Goal: Navigation & Orientation: Find specific page/section

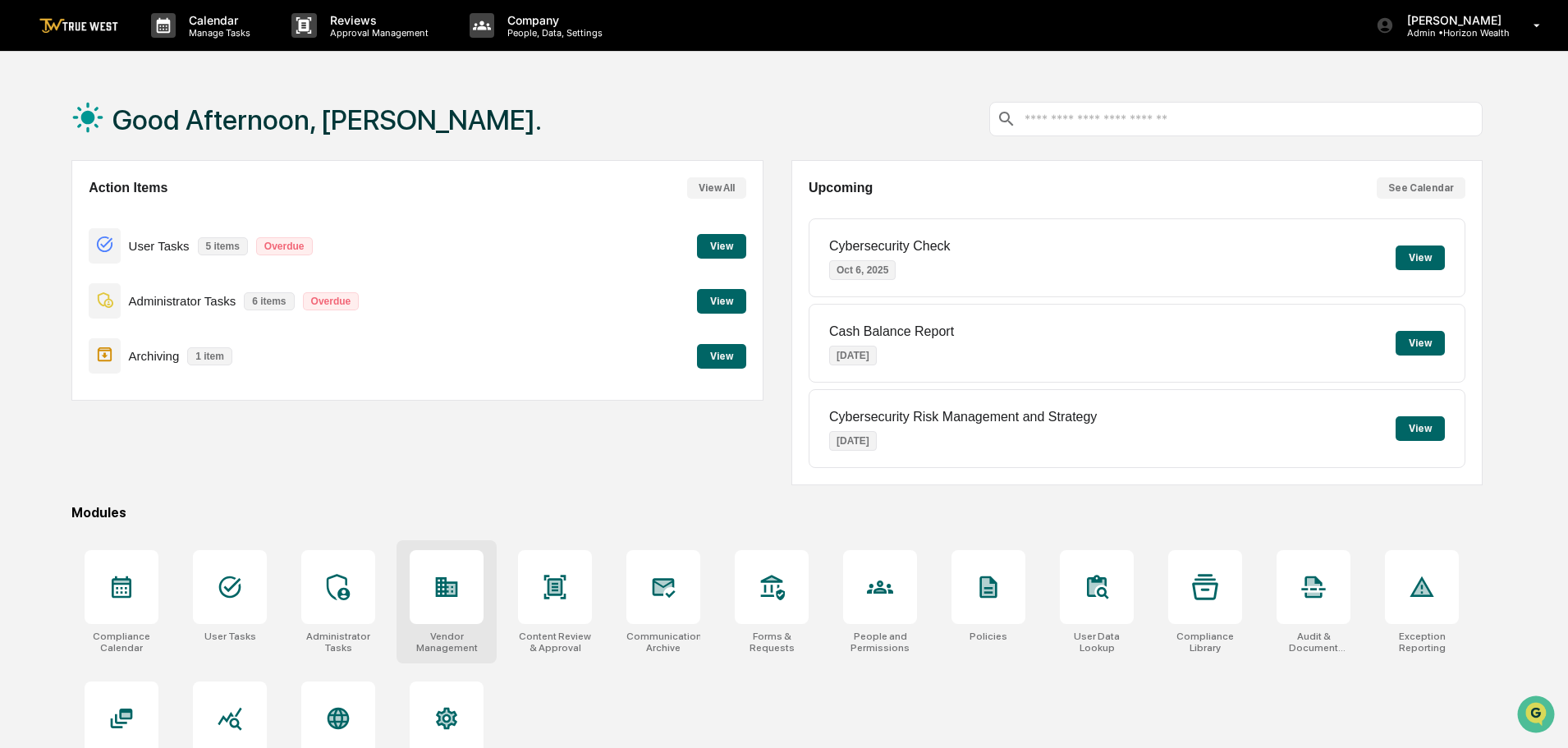
click at [438, 591] on icon at bounding box center [447, 587] width 22 height 20
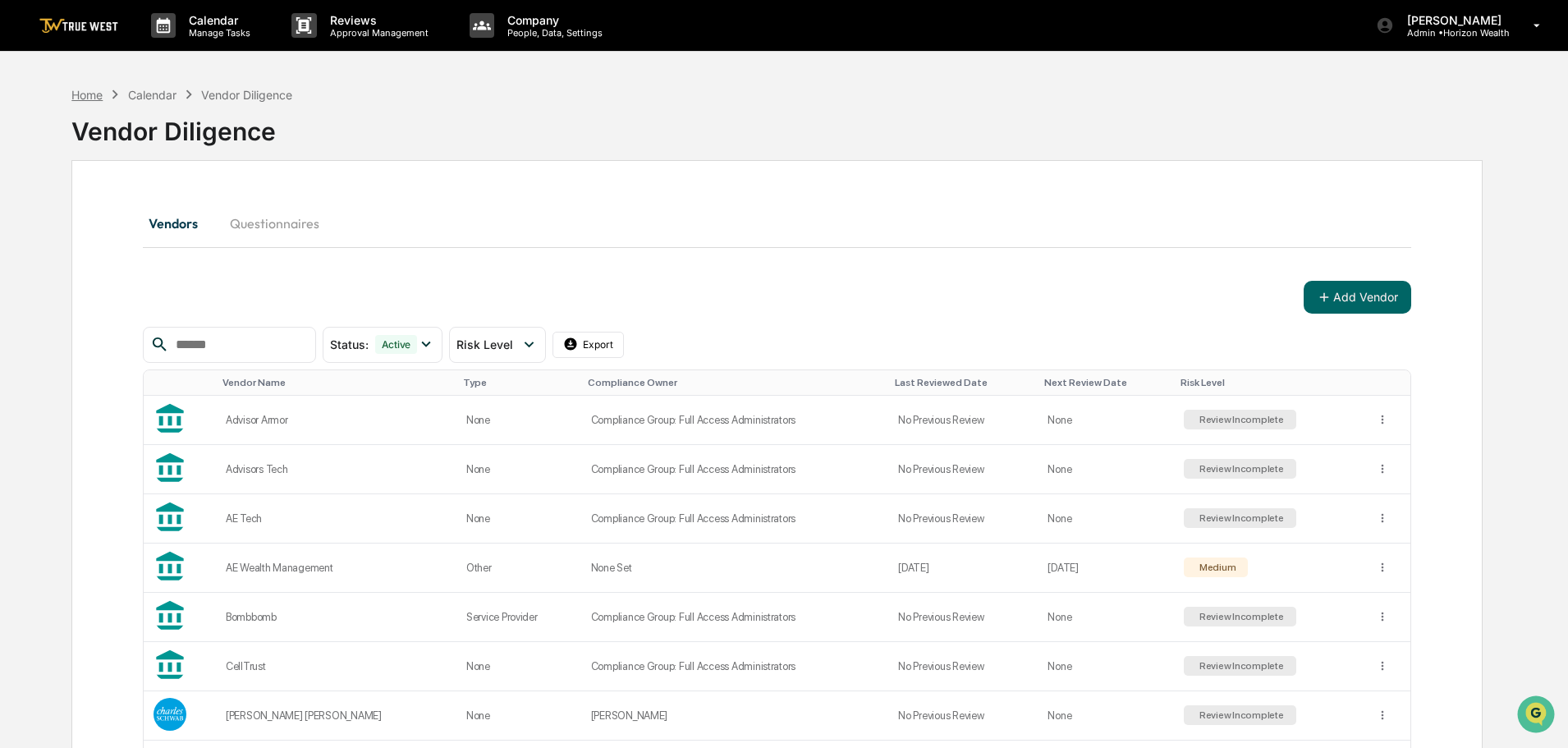
click at [78, 91] on div "Home" at bounding box center [87, 94] width 31 height 14
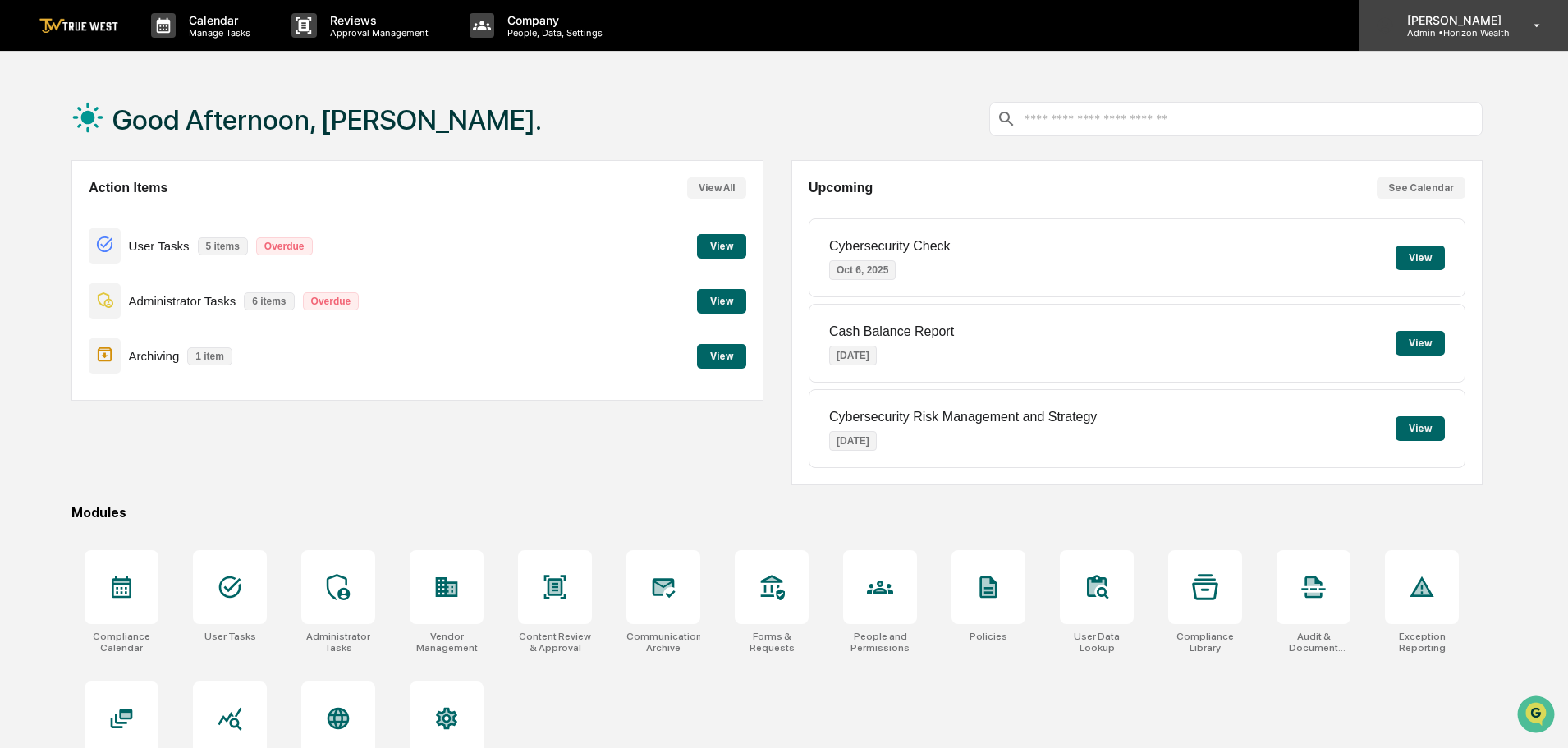
click at [1439, 24] on p "[PERSON_NAME]" at bounding box center [1453, 20] width 116 height 14
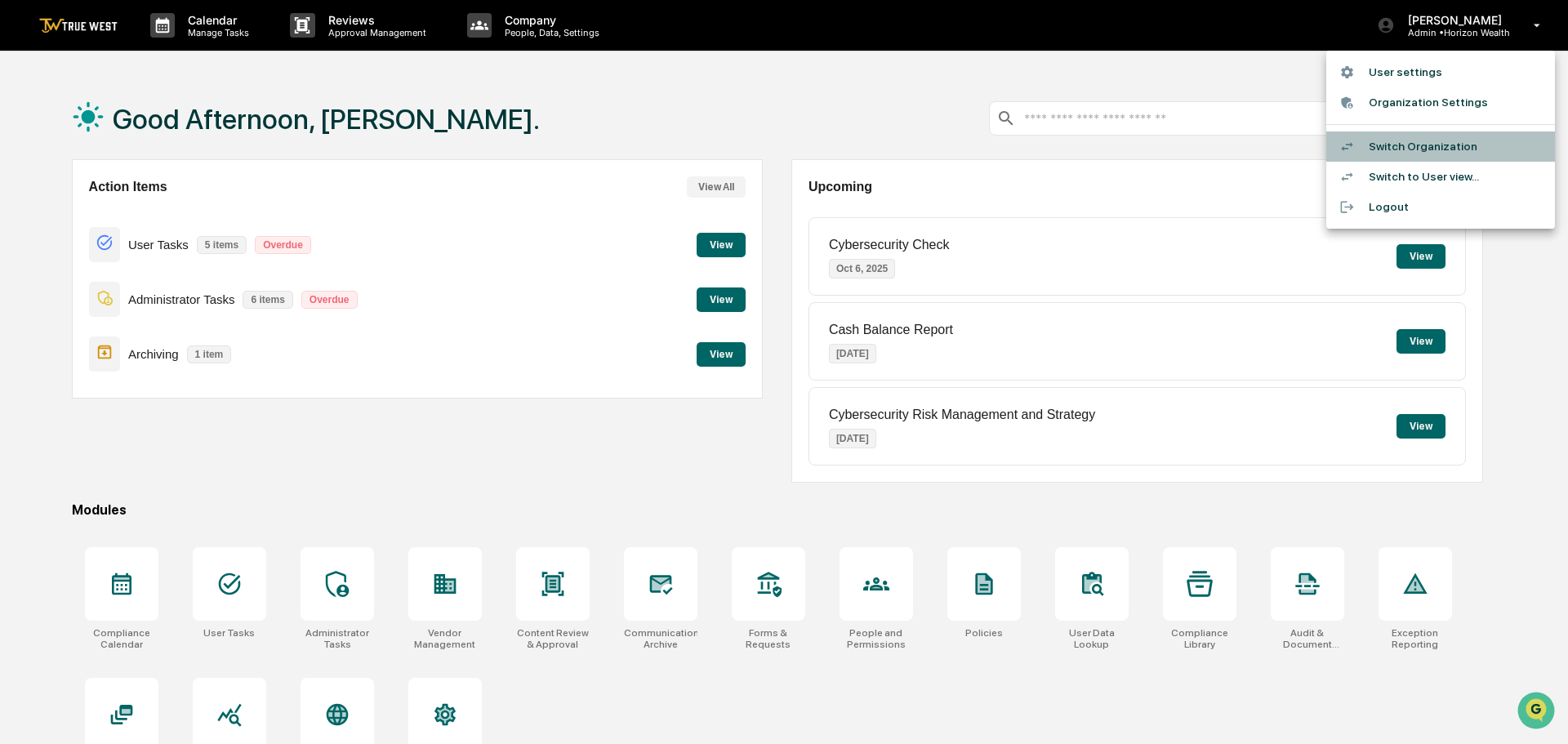
click at [1403, 153] on li "Switch Organization" at bounding box center [1440, 147] width 228 height 30
